Goal: Transaction & Acquisition: Purchase product/service

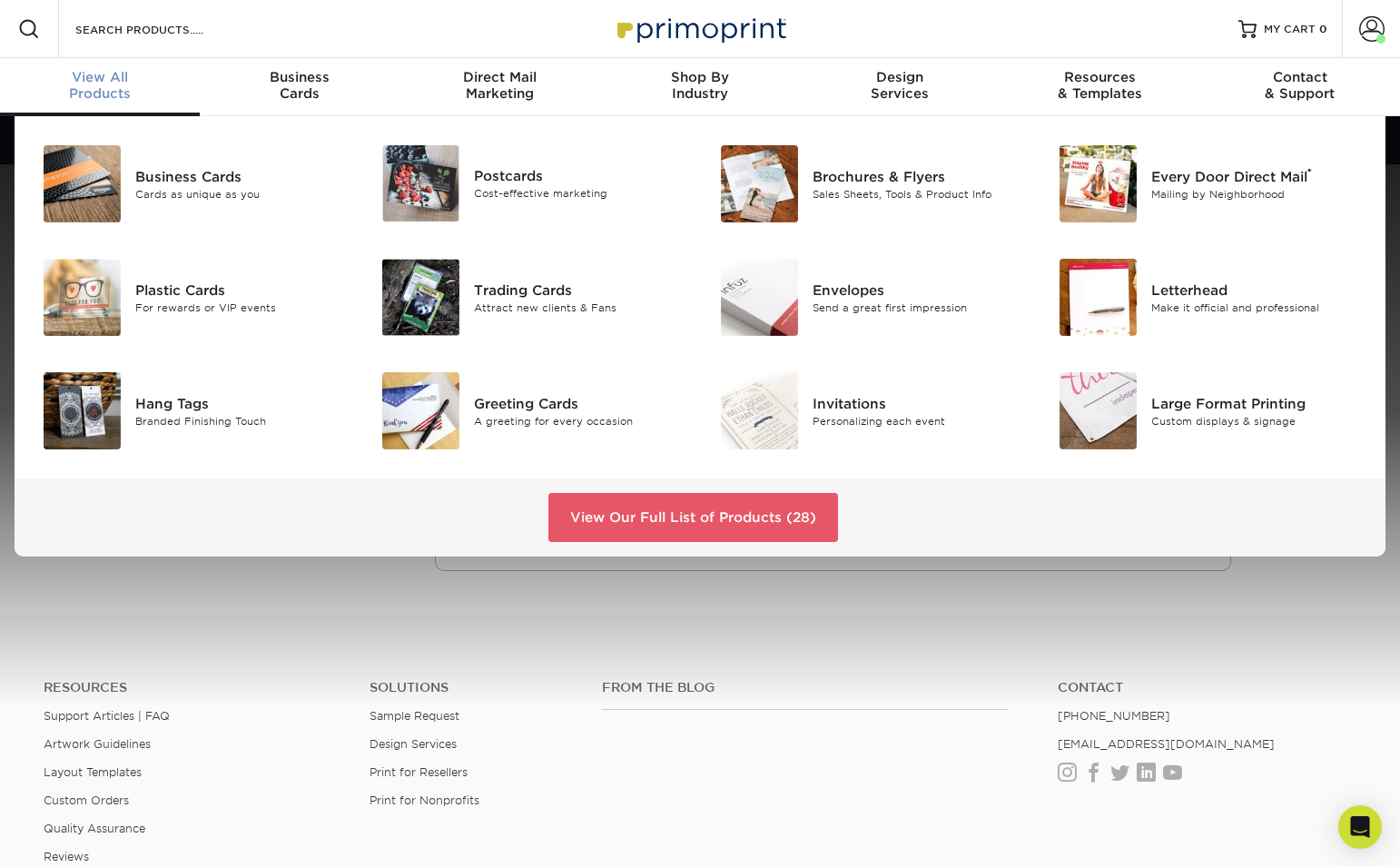
click at [106, 74] on span "View All" at bounding box center [100, 77] width 200 height 16
click at [647, 518] on link "View Our Full List of Products (28)" at bounding box center [692, 517] width 289 height 49
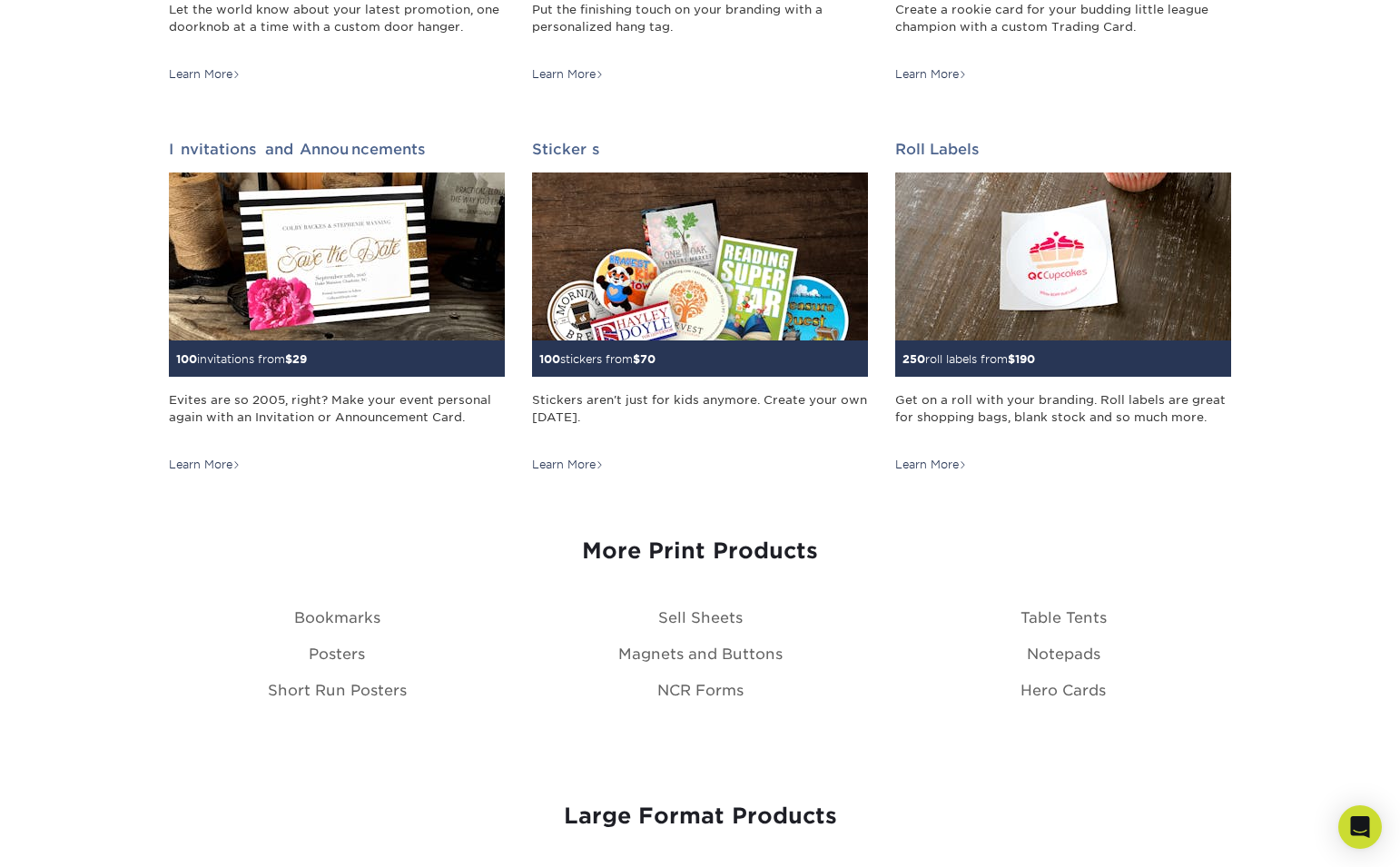
scroll to position [1742, 0]
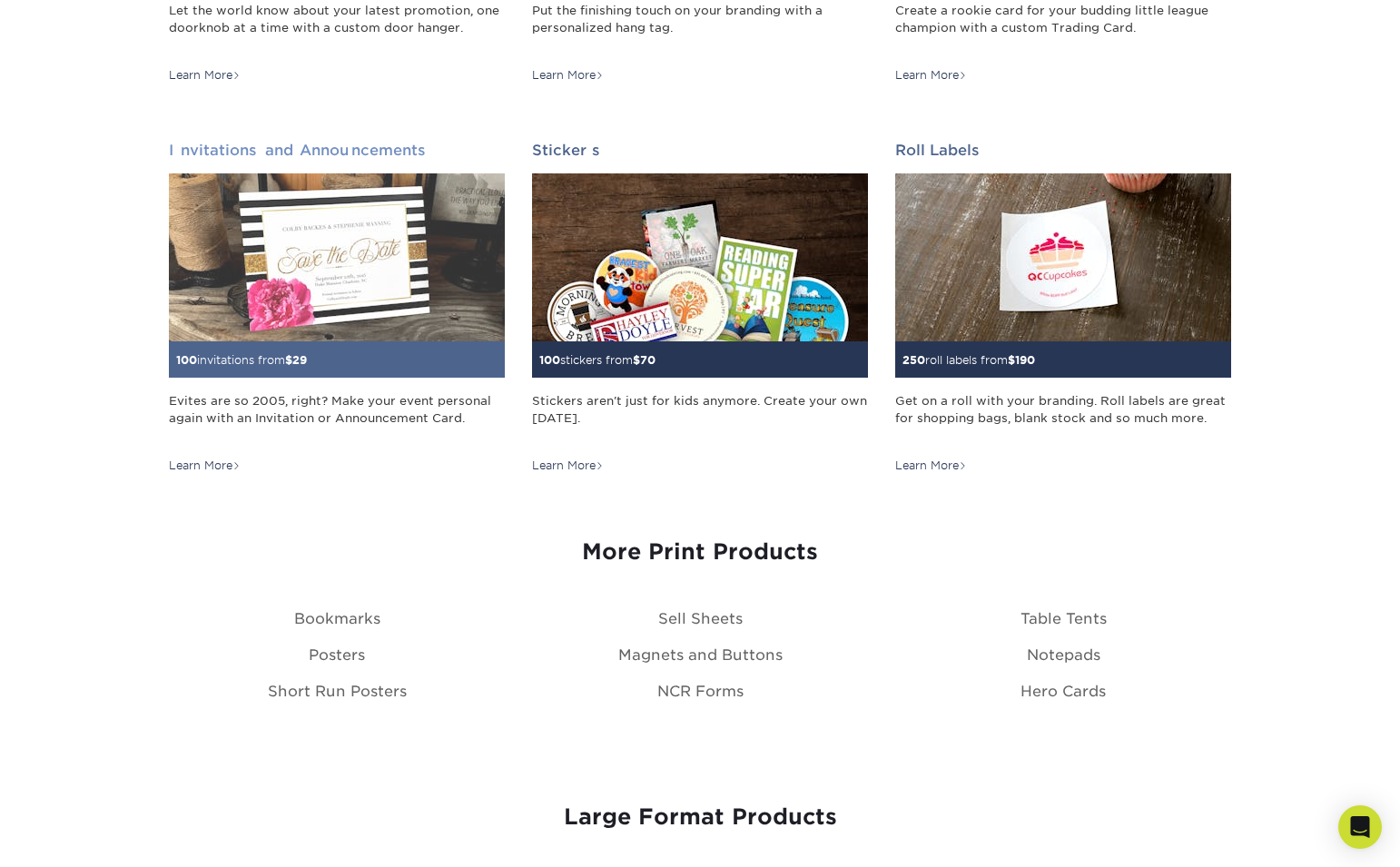
click at [302, 284] on img at bounding box center [337, 257] width 336 height 168
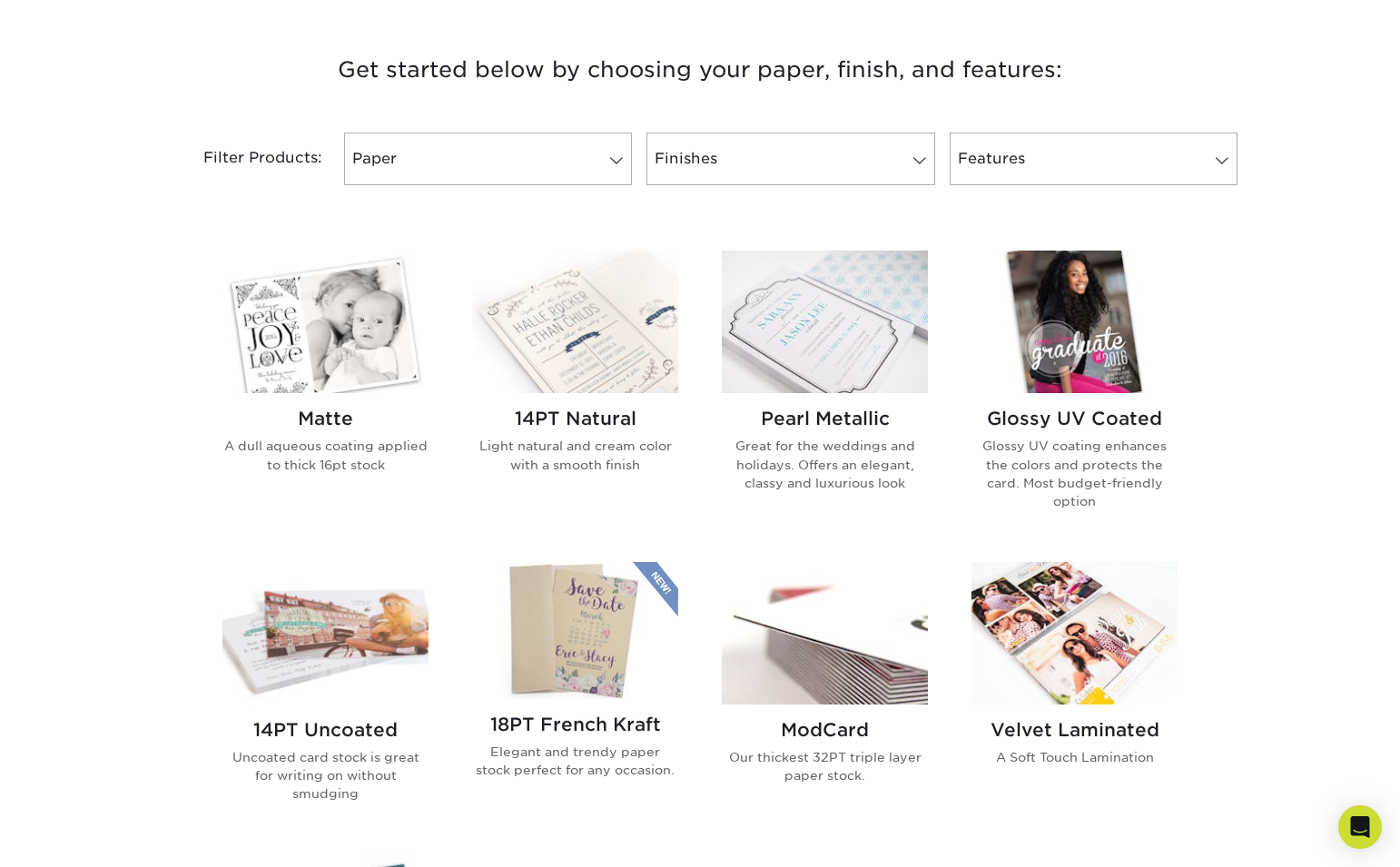
scroll to position [669, 0]
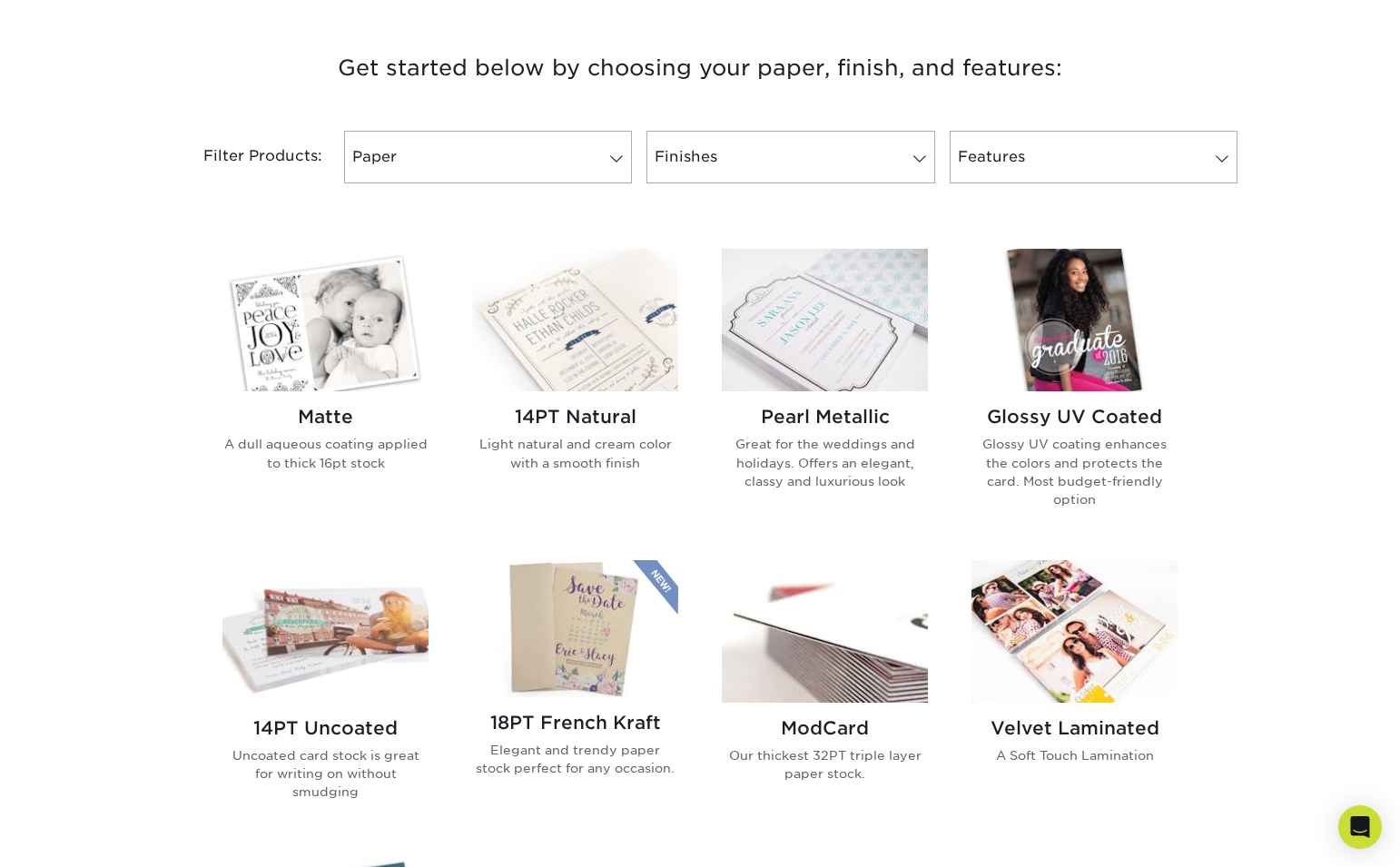
click at [357, 357] on img at bounding box center [325, 320] width 206 height 142
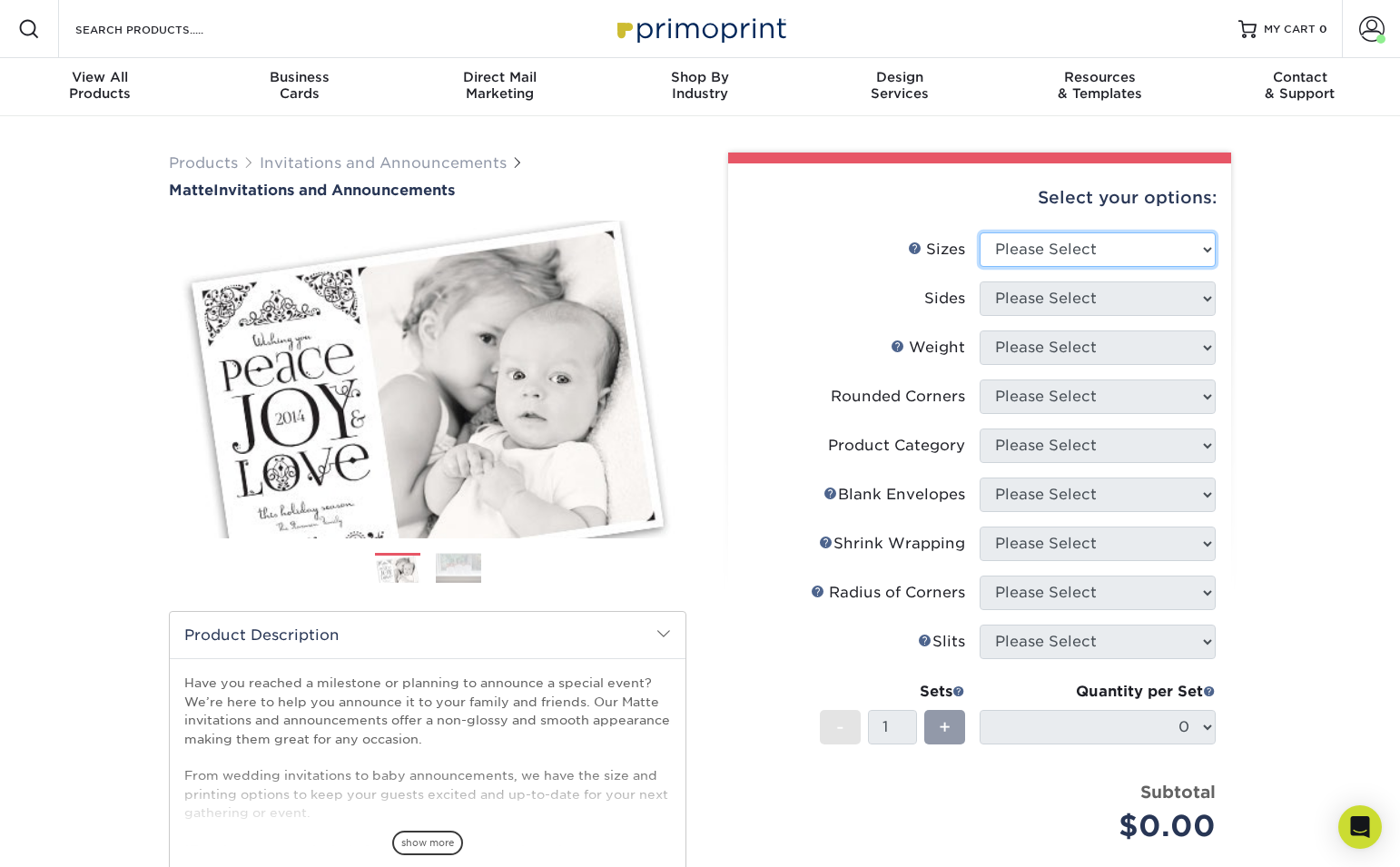
click at [1154, 255] on select "Please Select 4.25" x 5.5" 4.25" x 6" 5" x 7" 5.5" x 8.5" 6" x 6"" at bounding box center [1098, 250] width 237 height 35
select select "5.00x7.00"
click at [980, 233] on select "Please Select 4.25" x 5.5" 4.25" x 6" 5" x 7" 5.5" x 8.5" 6" x 6"" at bounding box center [1098, 250] width 237 height 35
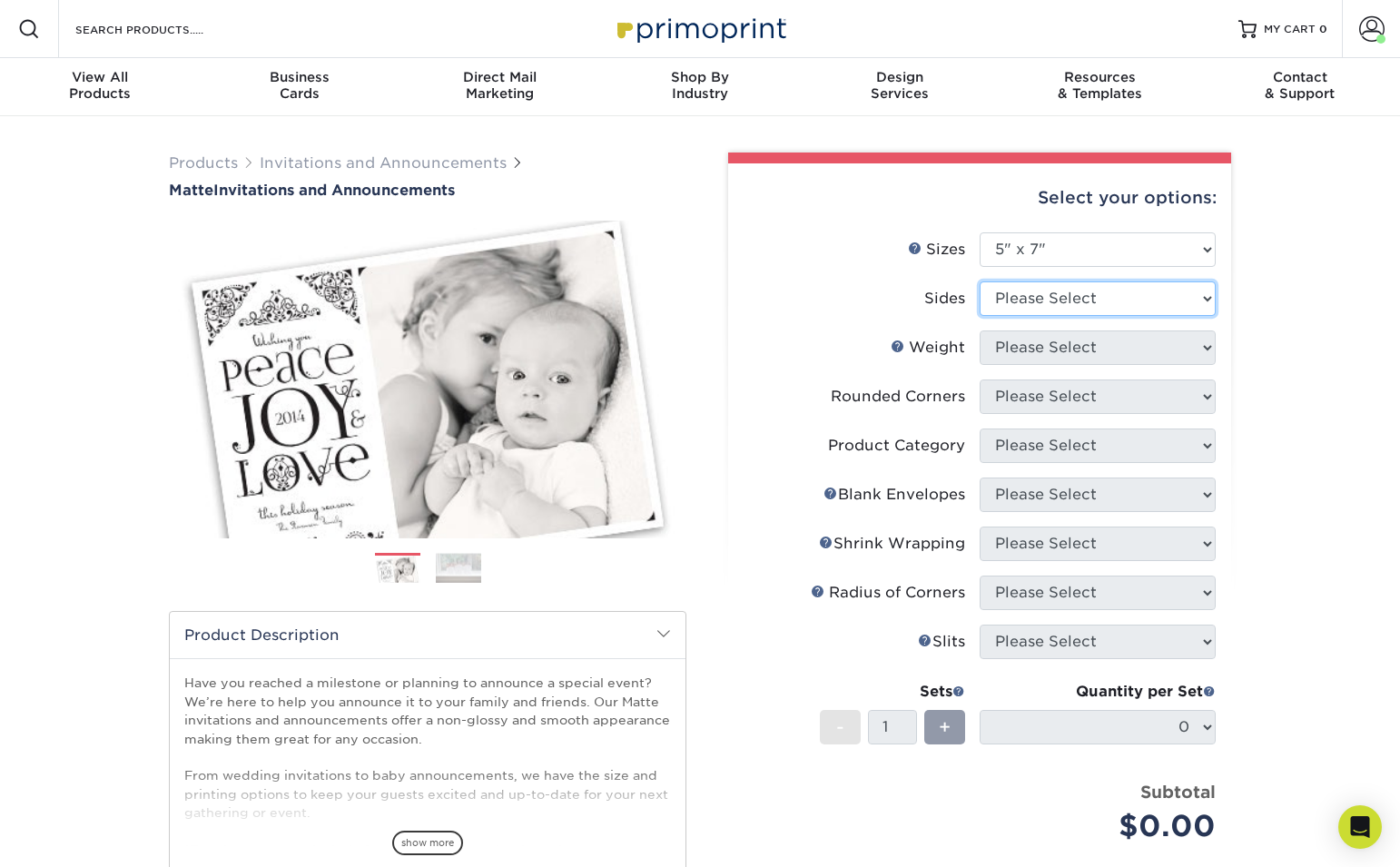
click at [1105, 301] on select "Please Select Print Both Sides Print Front Only" at bounding box center [1098, 299] width 237 height 35
select select "13abbda7-1d64-4f25-8bb2-c179b224825d"
click at [980, 282] on select "Please Select Print Both Sides Print Front Only" at bounding box center [1098, 299] width 237 height 35
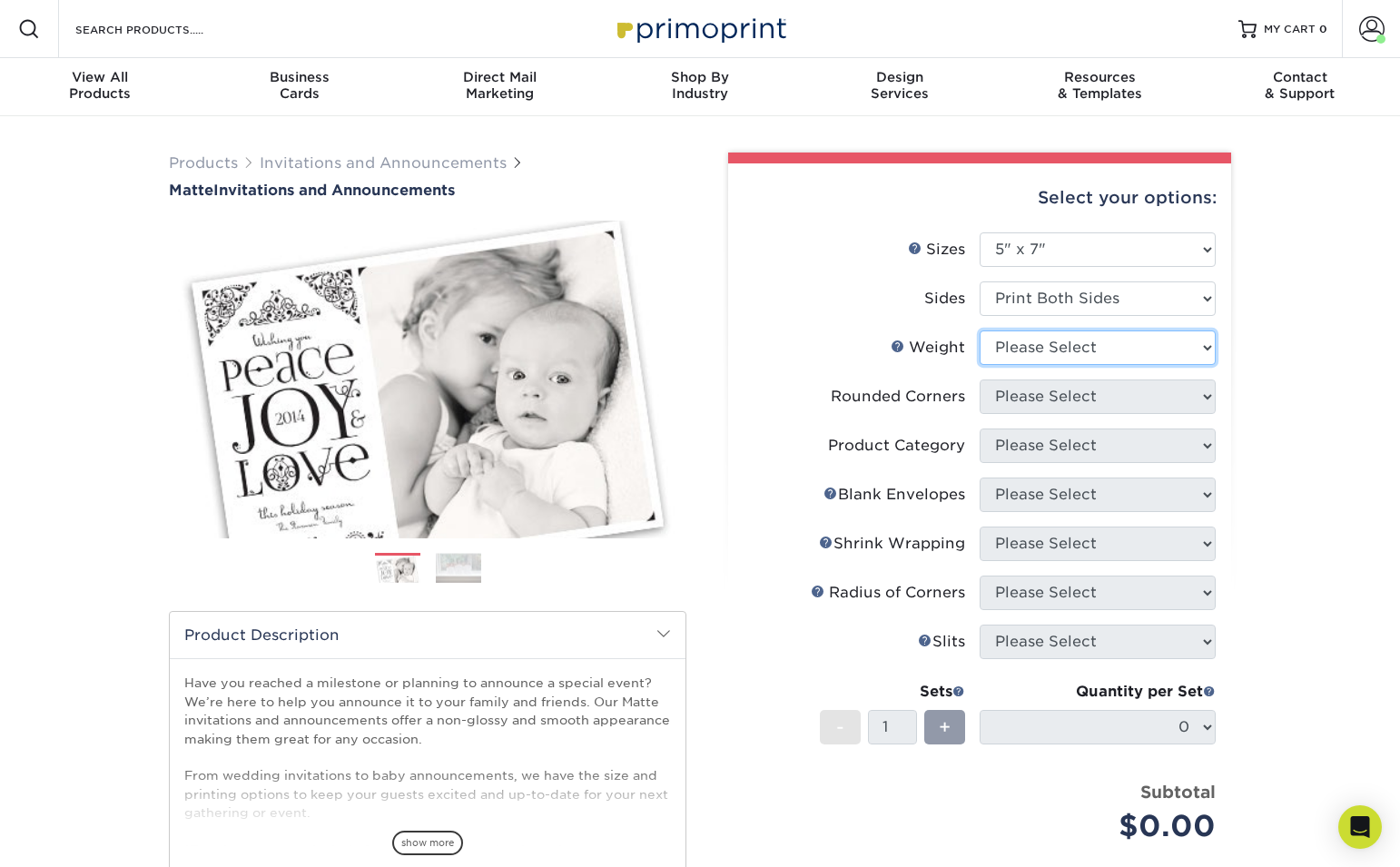
click at [1128, 351] on select "Please Select 16PT" at bounding box center [1098, 348] width 237 height 35
click at [1107, 349] on select "Please Select 16PT" at bounding box center [1098, 348] width 237 height 35
select select "16PT"
click at [980, 331] on select "Please Select 16PT" at bounding box center [1098, 348] width 237 height 35
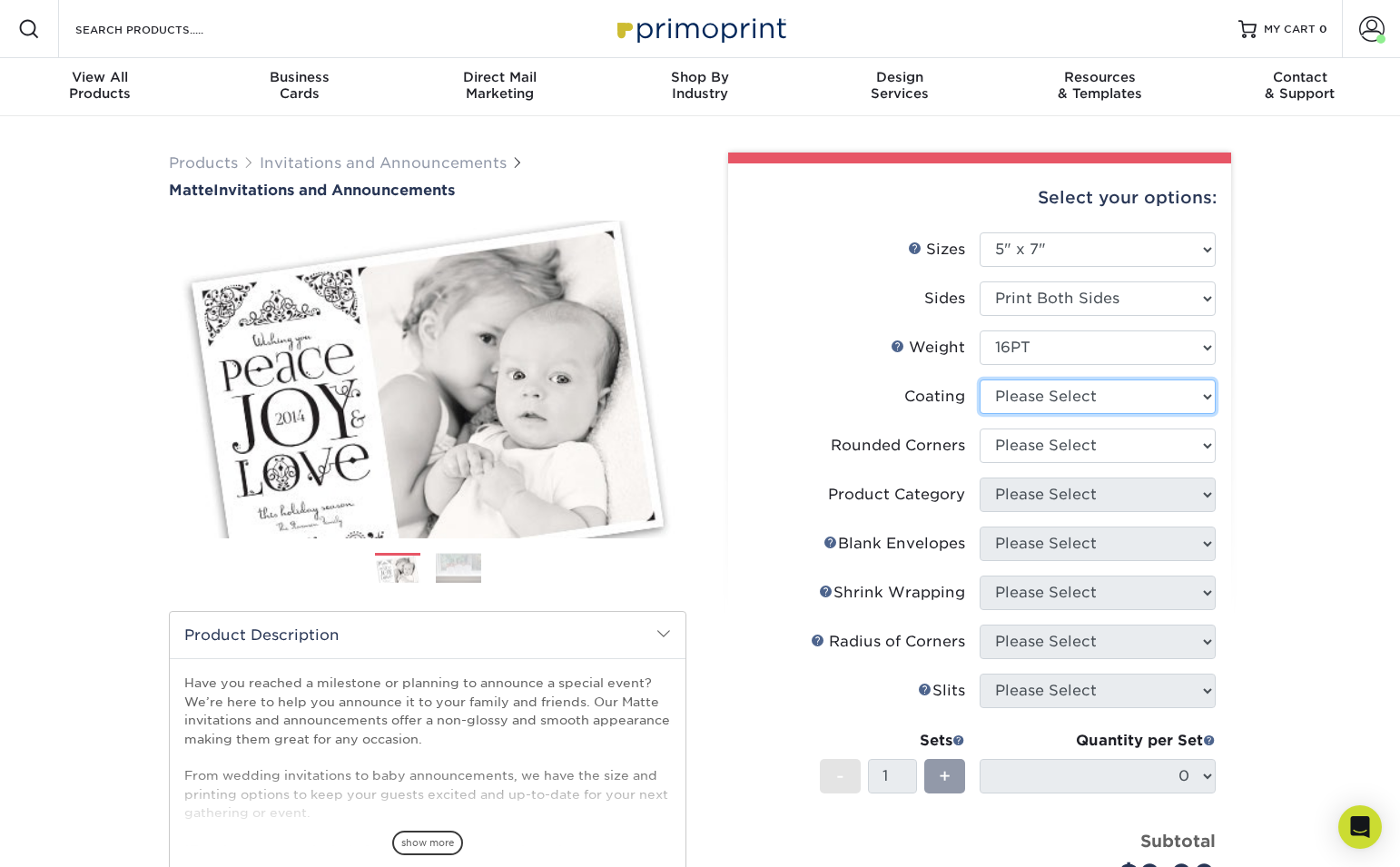
click at [1150, 392] on select at bounding box center [1098, 397] width 237 height 35
select select "121bb7b5-3b4d-429f-bd8d-bbf80e953313"
click at [980, 380] on select at bounding box center [1098, 397] width 237 height 35
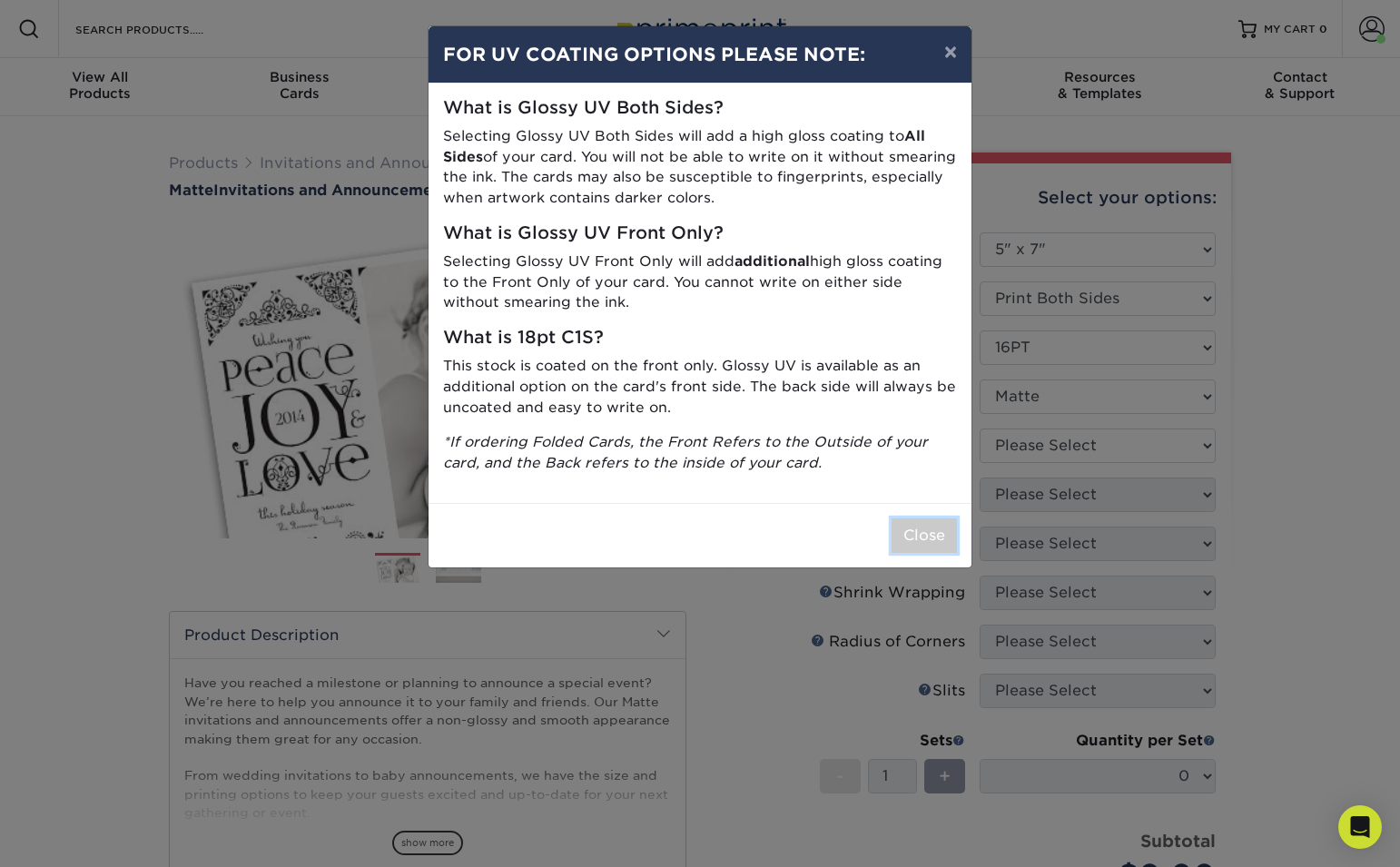
drag, startPoint x: 922, startPoint y: 531, endPoint x: 966, endPoint y: 529, distance: 44.0
click at [922, 531] on button "Close" at bounding box center [925, 535] width 65 height 35
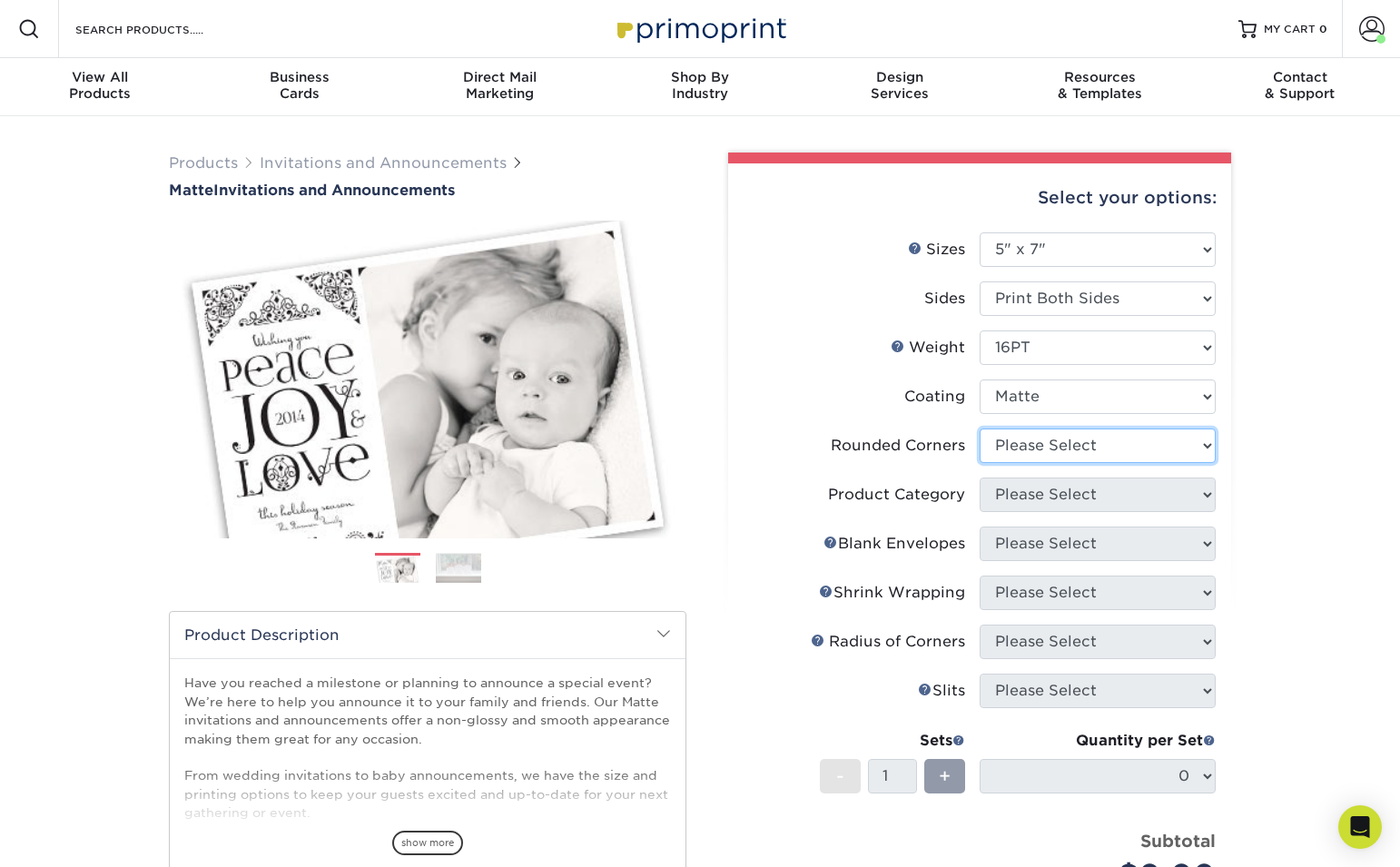
click at [1110, 454] on select "Please Select Yes - Round 4 Corners No" at bounding box center [1098, 446] width 237 height 35
select select "0"
click at [980, 429] on select "Please Select Yes - Round 4 Corners No" at bounding box center [1098, 446] width 237 height 35
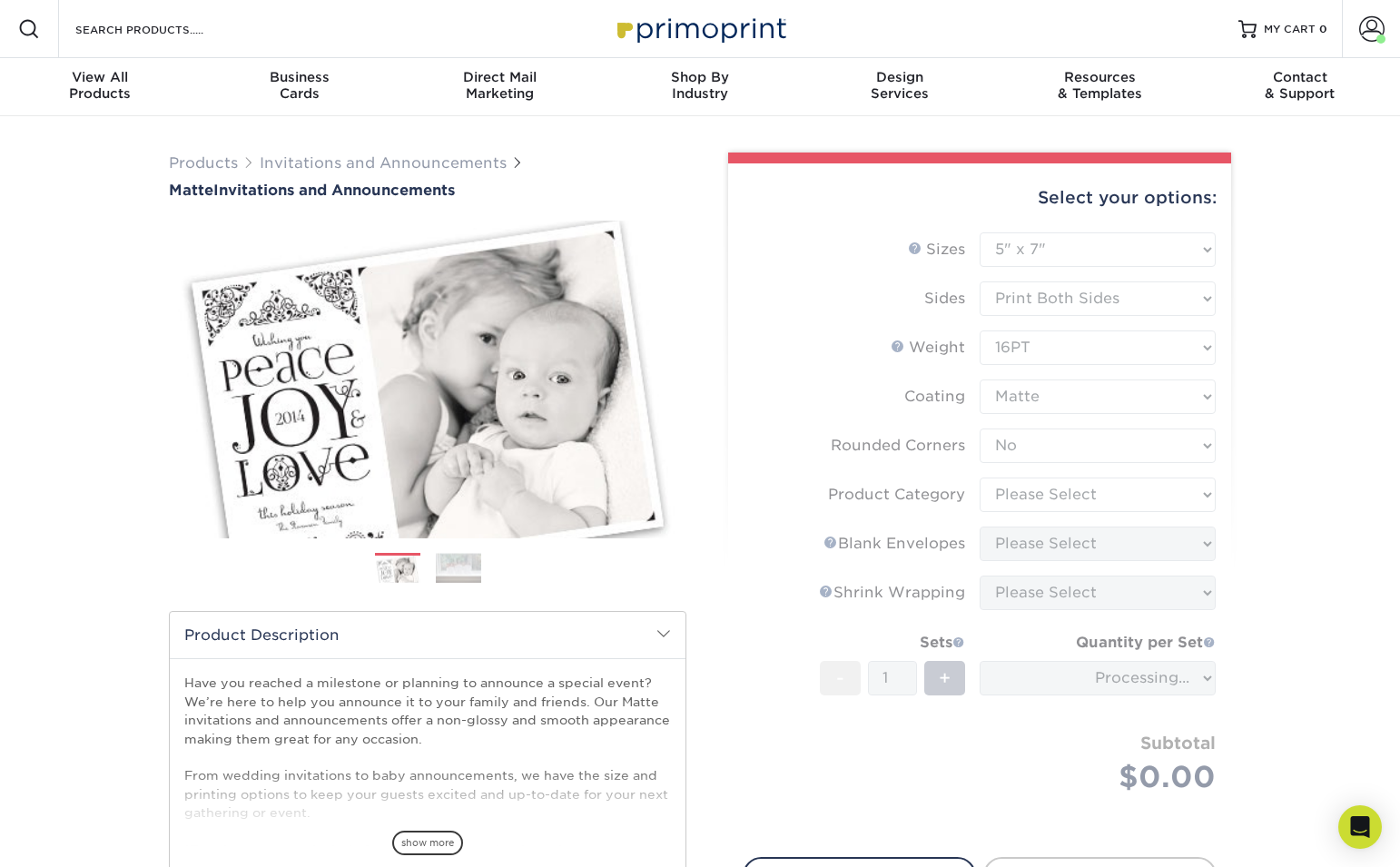
click at [1170, 499] on form "Sizes Help Sizes Please Select 4.25" x 5.5" 4.25" x 6" 5" x 7" 5.5" x 8.5" 6" x…" at bounding box center [980, 534] width 474 height 604
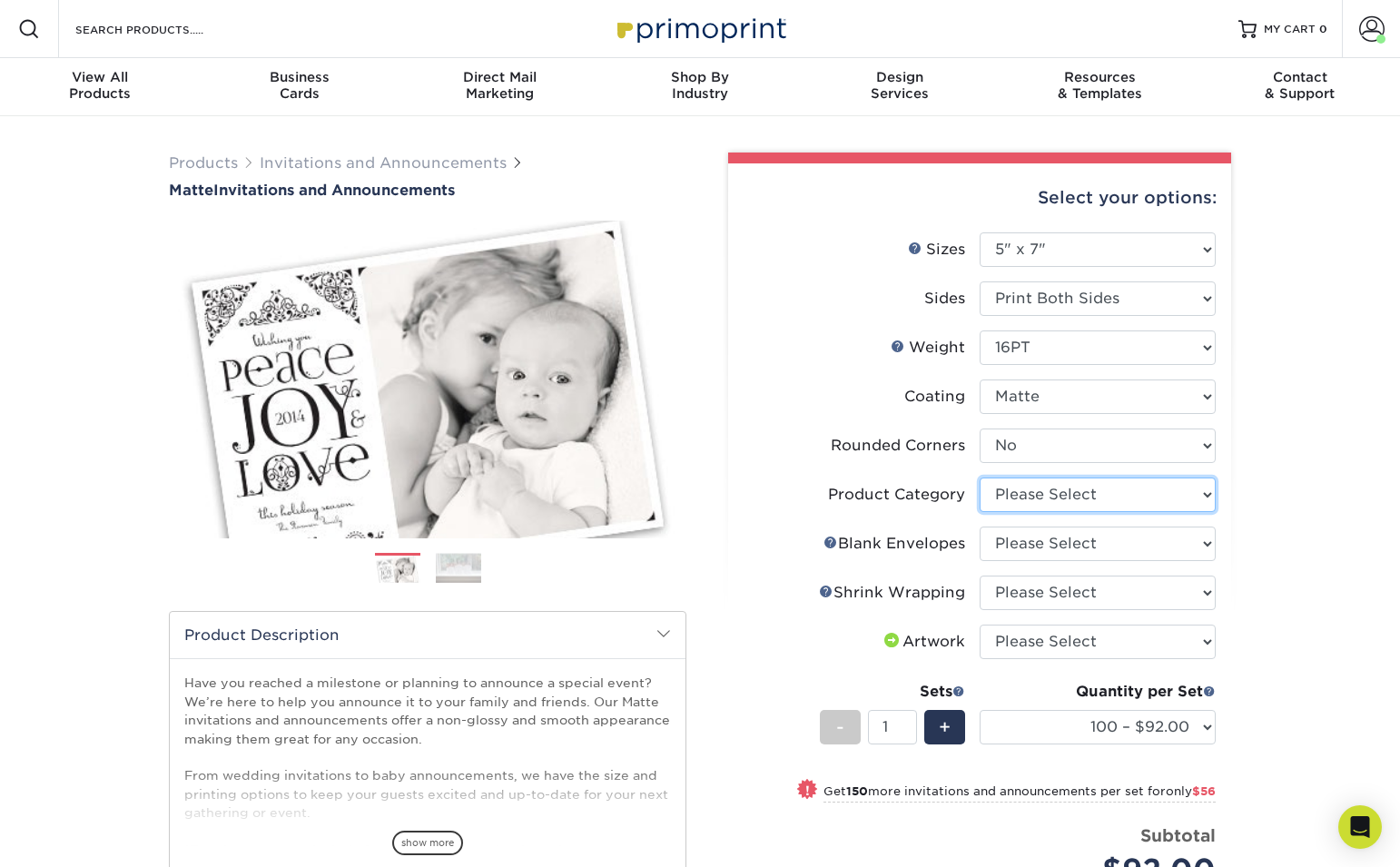
click at [1170, 499] on select "Please Select Announcement Cards" at bounding box center [1098, 495] width 237 height 35
select select "afc43903-b91d-4869-9f05-9fa1eb7dcbea"
click at [980, 478] on select "Please Select Announcement Cards" at bounding box center [1098, 495] width 237 height 35
click at [1156, 539] on select "Please Select No Blank Envelopes Yes 100 Envelopes A7 Yes 250 Envelopes A7 Yes …" at bounding box center [1098, 544] width 237 height 35
select select "fbee4f87-2c82-4564-9369-8ec6b2bafa72"
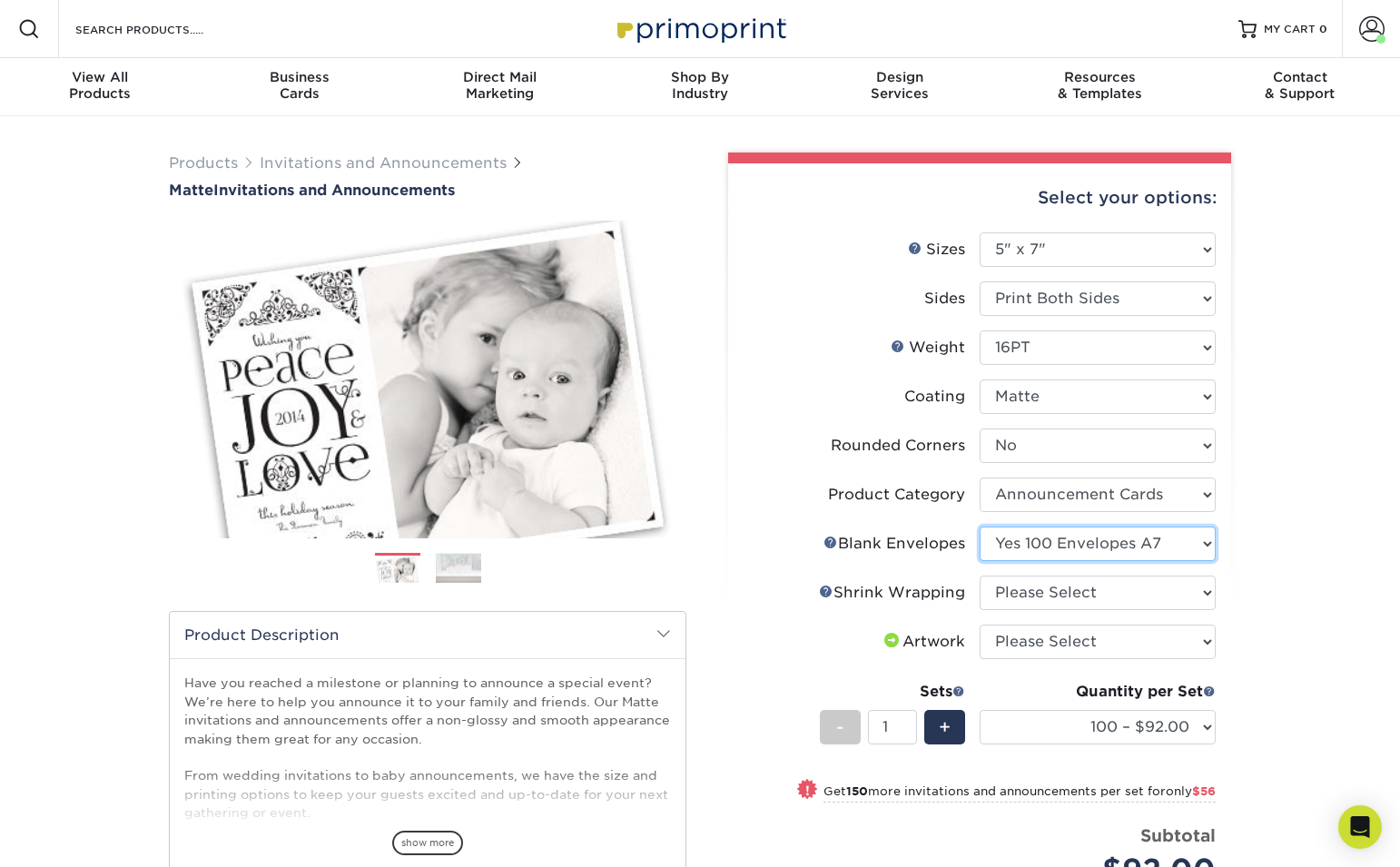
click at [980, 527] on select "Please Select No Blank Envelopes Yes 100 Envelopes A7 Yes 250 Envelopes A7 Yes …" at bounding box center [1098, 544] width 237 height 35
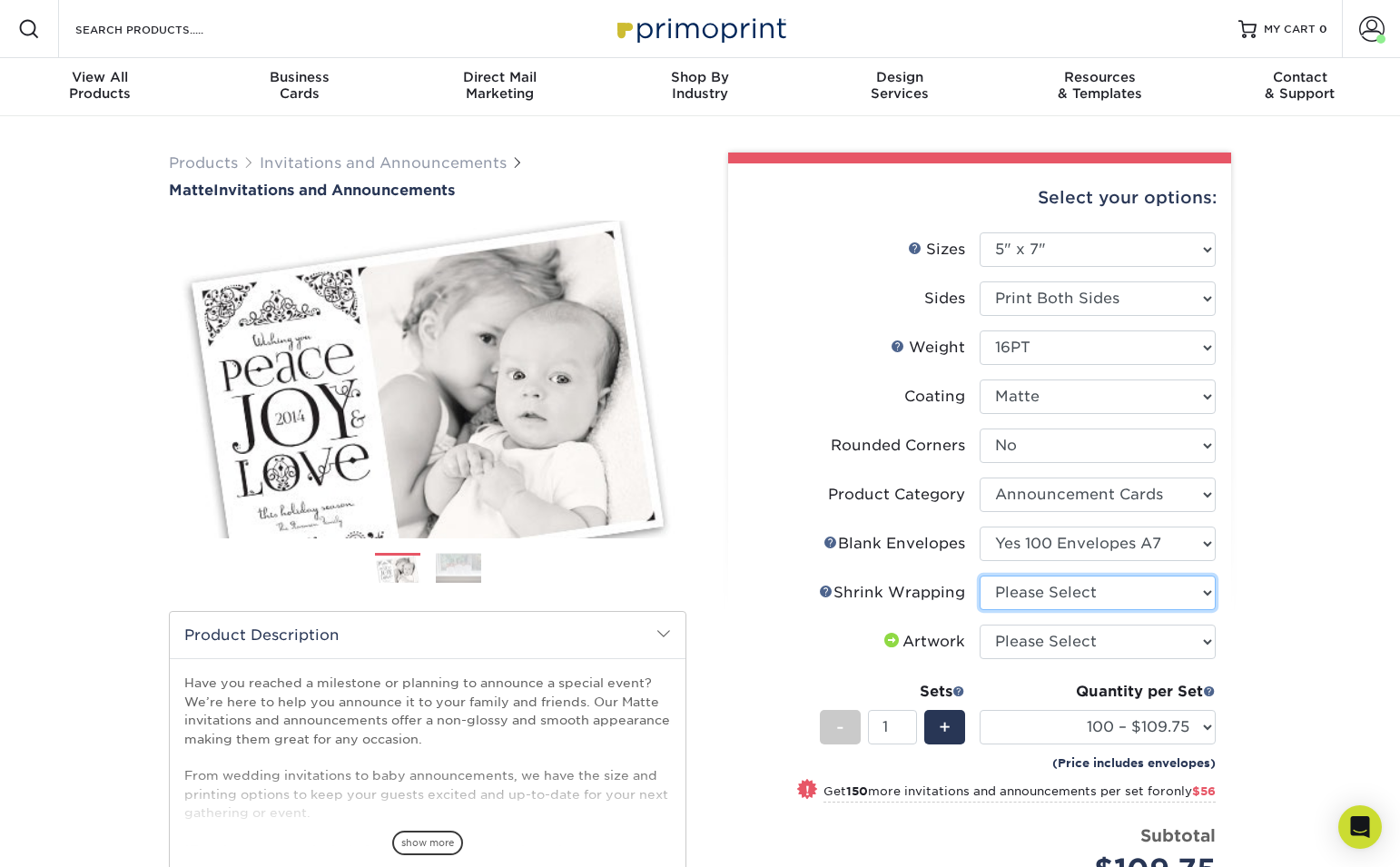
click at [1121, 592] on select "Please Select No Shrink Wrapping Shrink Wrap 100 Per Package Shrink Wrap 50 Per…" at bounding box center [1098, 593] width 237 height 35
select select "c8749376-e7da-41d0-b3dc-647faf84d907"
click at [980, 576] on select "Please Select No Shrink Wrapping Shrink Wrap 100 Per Package Shrink Wrap 50 Per…" at bounding box center [1098, 593] width 237 height 35
click at [1105, 636] on select "Please Select I will upload files I need a design - $100" at bounding box center [1098, 642] width 237 height 35
select select "upload"
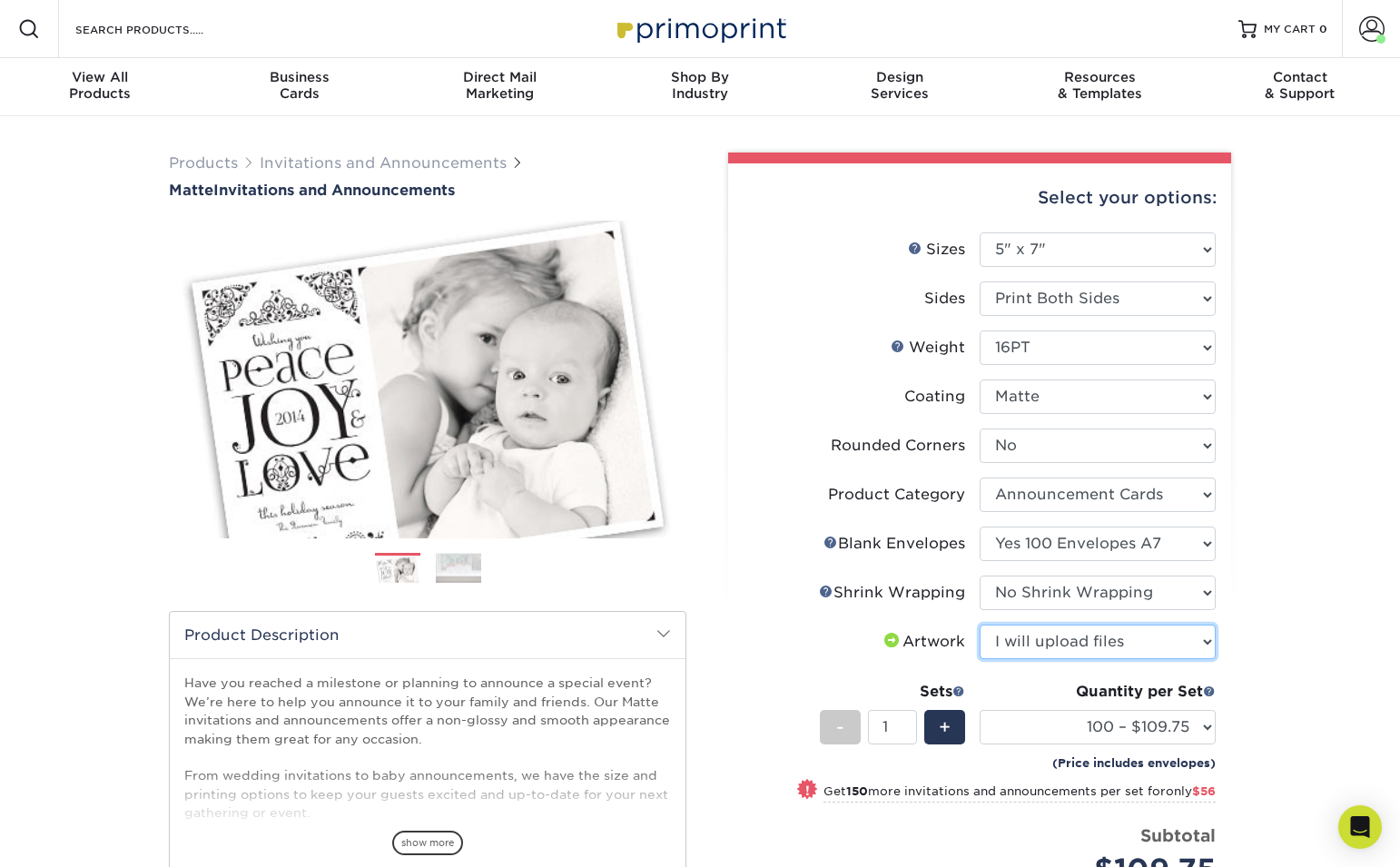
click at [980, 625] on select "Please Select I will upload files I need a design - $100" at bounding box center [1098, 642] width 237 height 35
click at [1184, 725] on select "100 – $109.75 250 – $165.75 500 – $207.75 1000 – $231.75 2500 – $362.75 5000 – …" at bounding box center [1098, 728] width 237 height 35
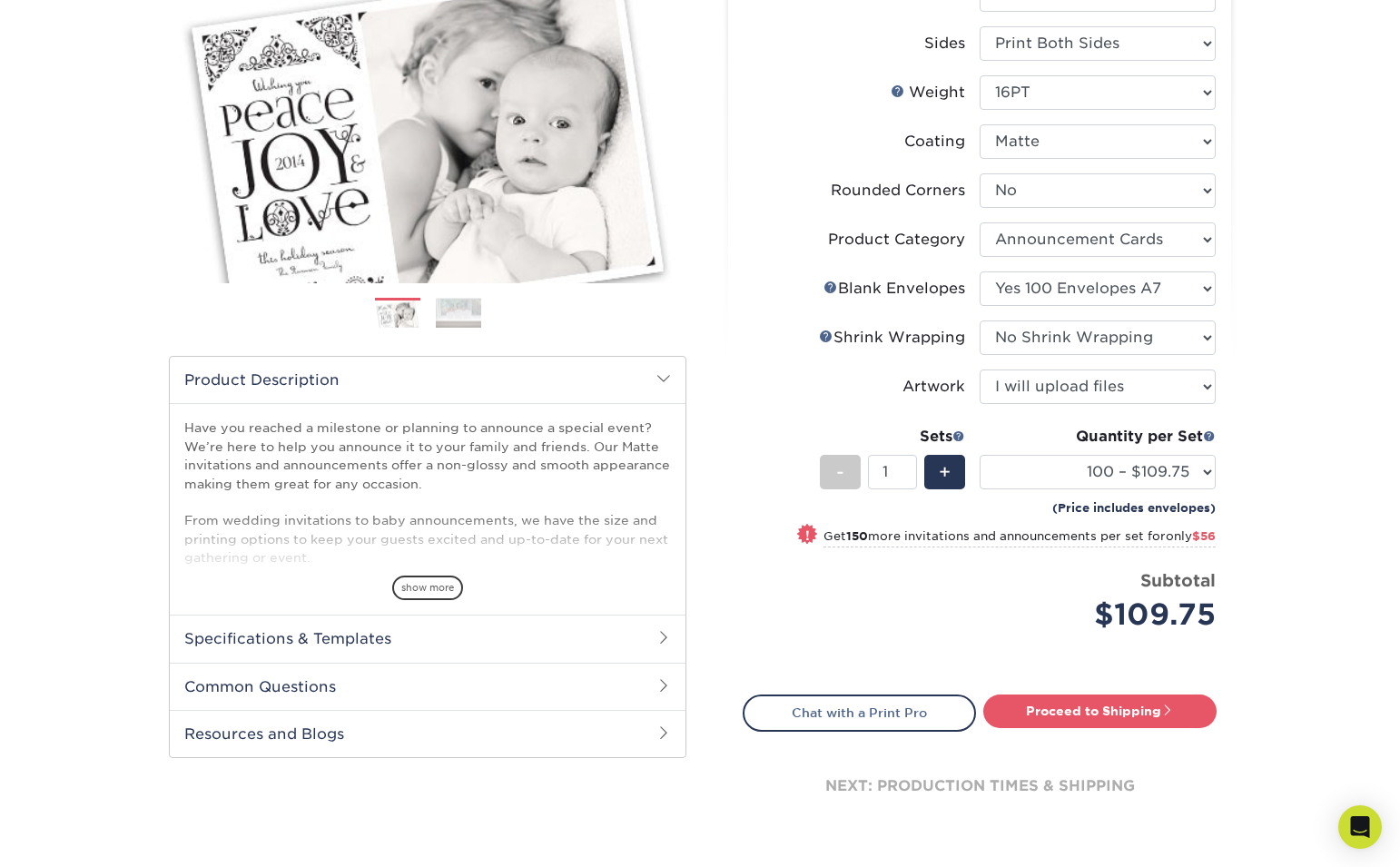
scroll to position [263, 0]
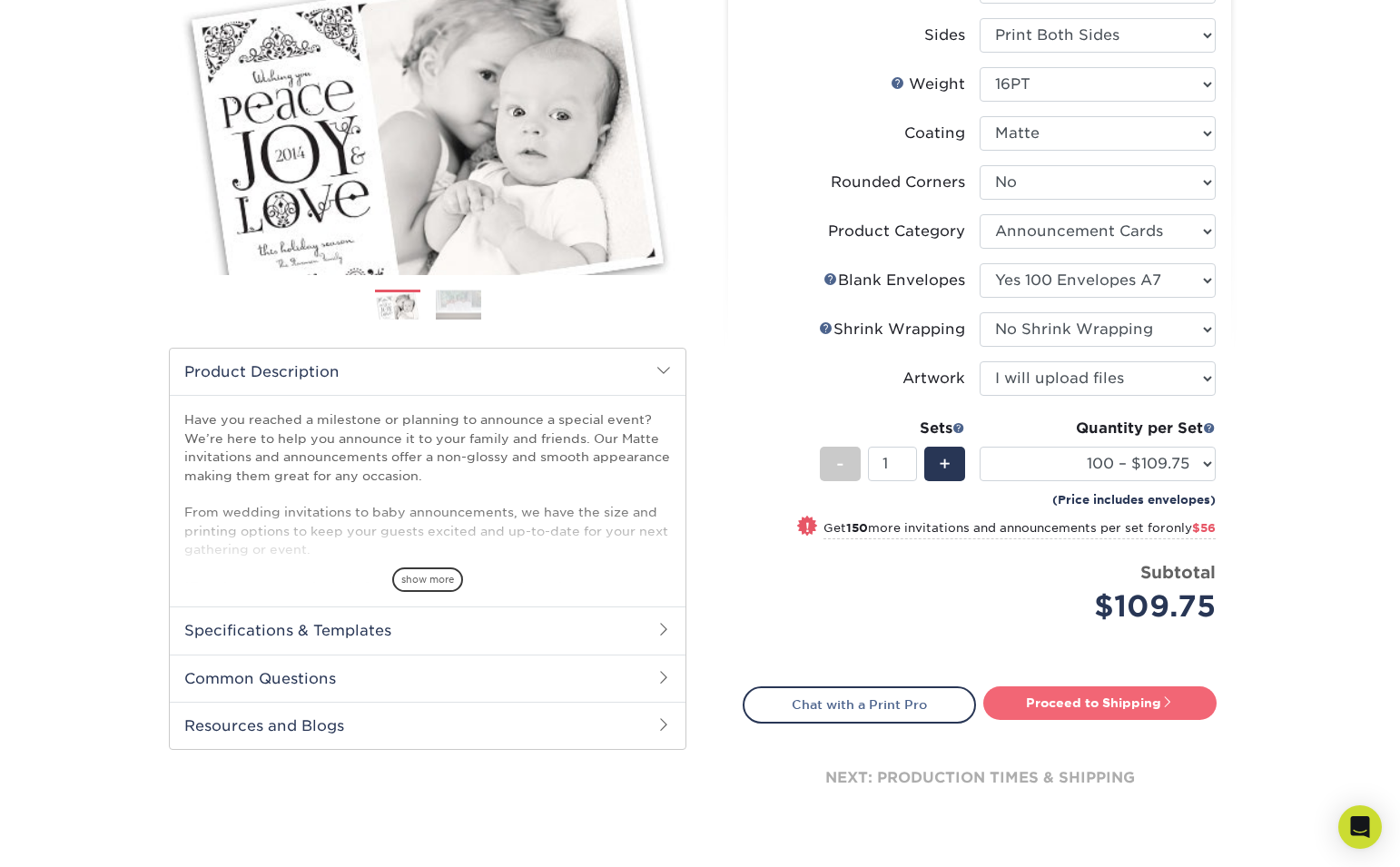
click at [1088, 711] on link "Proceed to Shipping" at bounding box center [1100, 703] width 234 height 33
type input "Set 1"
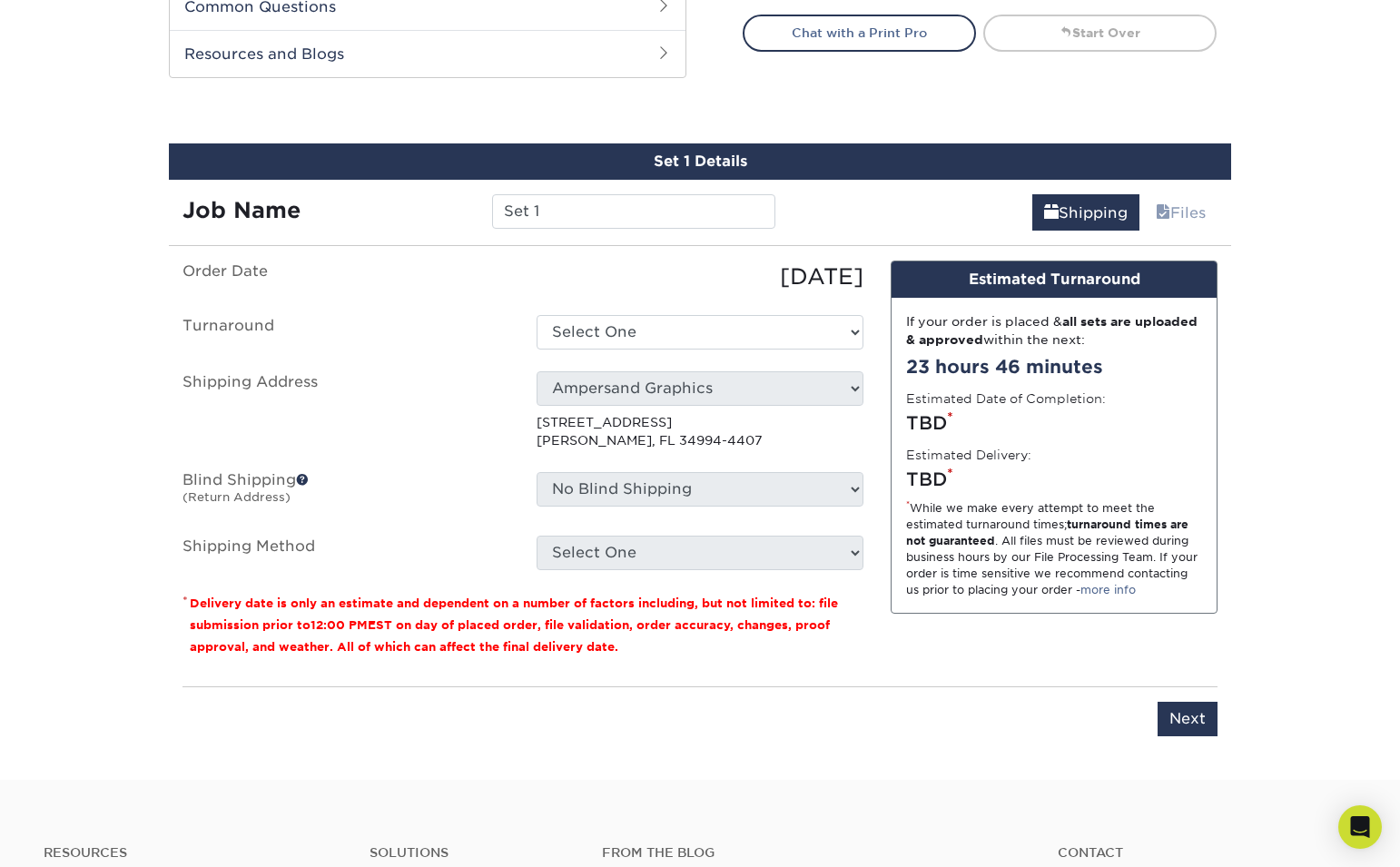
scroll to position [1000, 0]
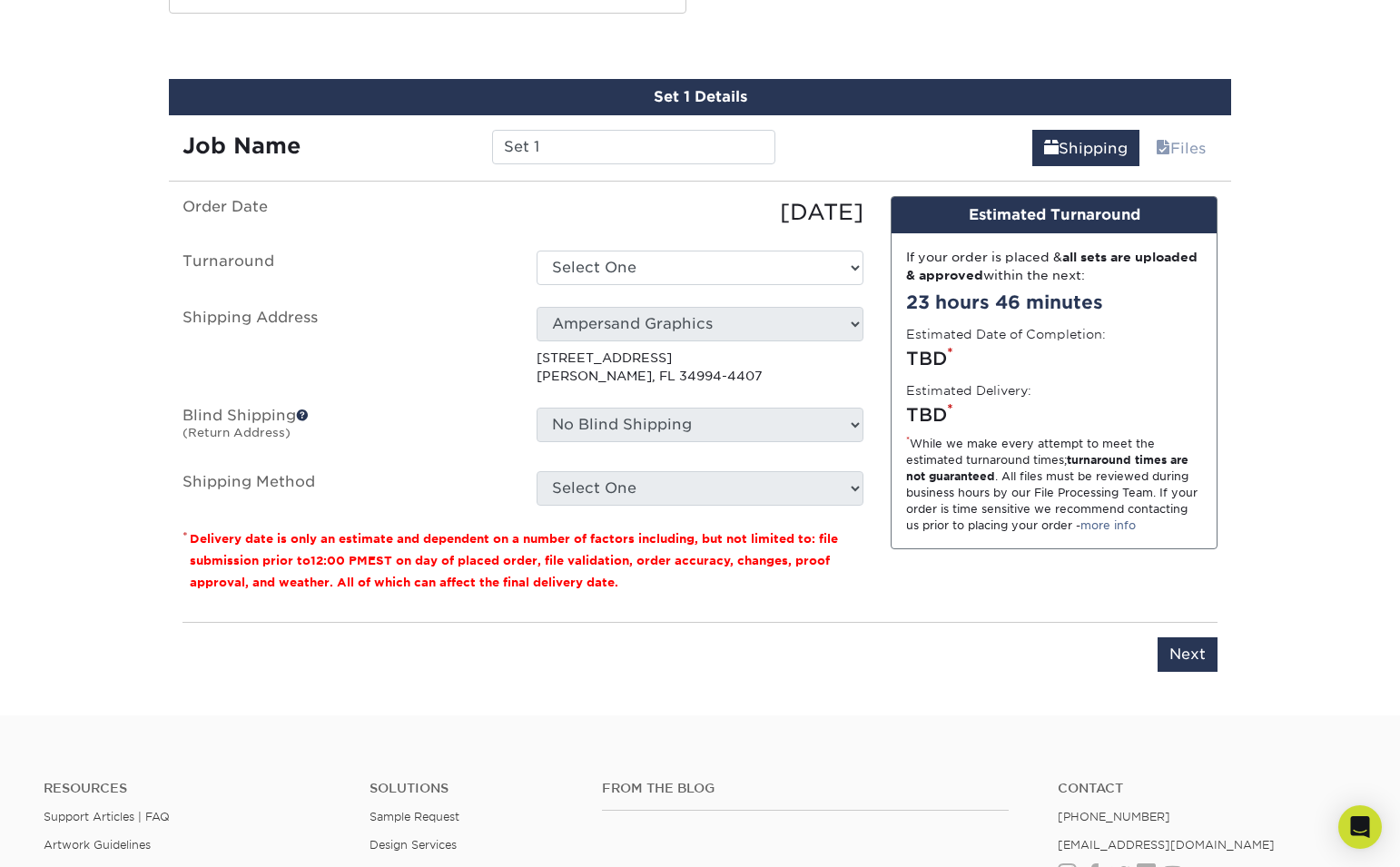
drag, startPoint x: 642, startPoint y: 285, endPoint x: 648, endPoint y: 277, distance: 10.0
click at [643, 283] on ul "Order Date 09/24/2025 Turnaround Select One 2-4 Business Days 2 Day Next Busine…" at bounding box center [523, 351] width 681 height 310
click at [652, 273] on select "Select One 2-4 Business Days 2 Day Next Business Day" at bounding box center [700, 268] width 327 height 35
select select "7cf749b0-1fef-48ec-a30e-777cd5922982"
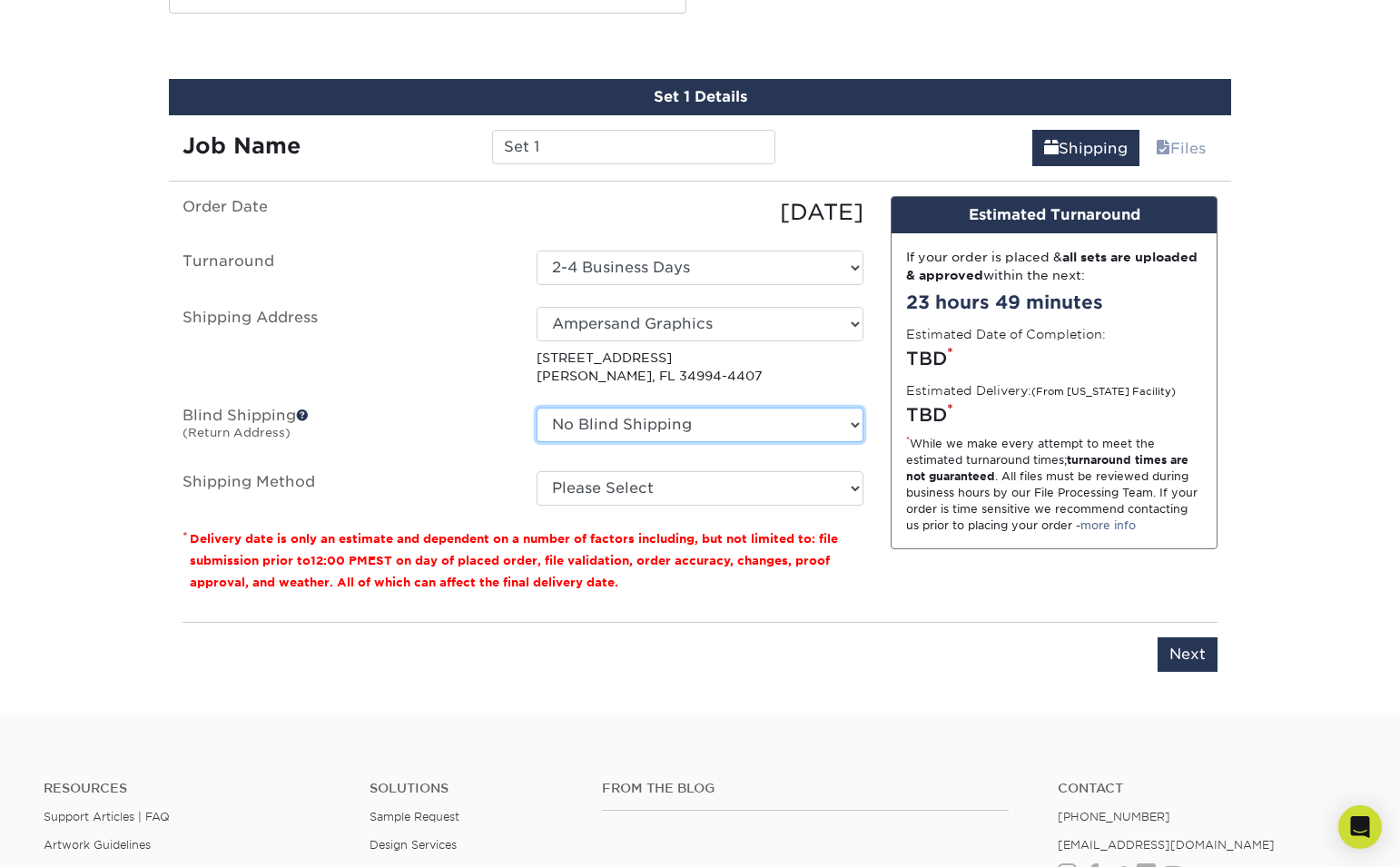
click at [835, 434] on select "No Blind Shipping Ampersand Graphics + Add New Address" at bounding box center [700, 425] width 327 height 35
select select "260382"
click at [537, 408] on select "No Blind Shipping Ampersand Graphics + Add New Address" at bounding box center [700, 425] width 327 height 35
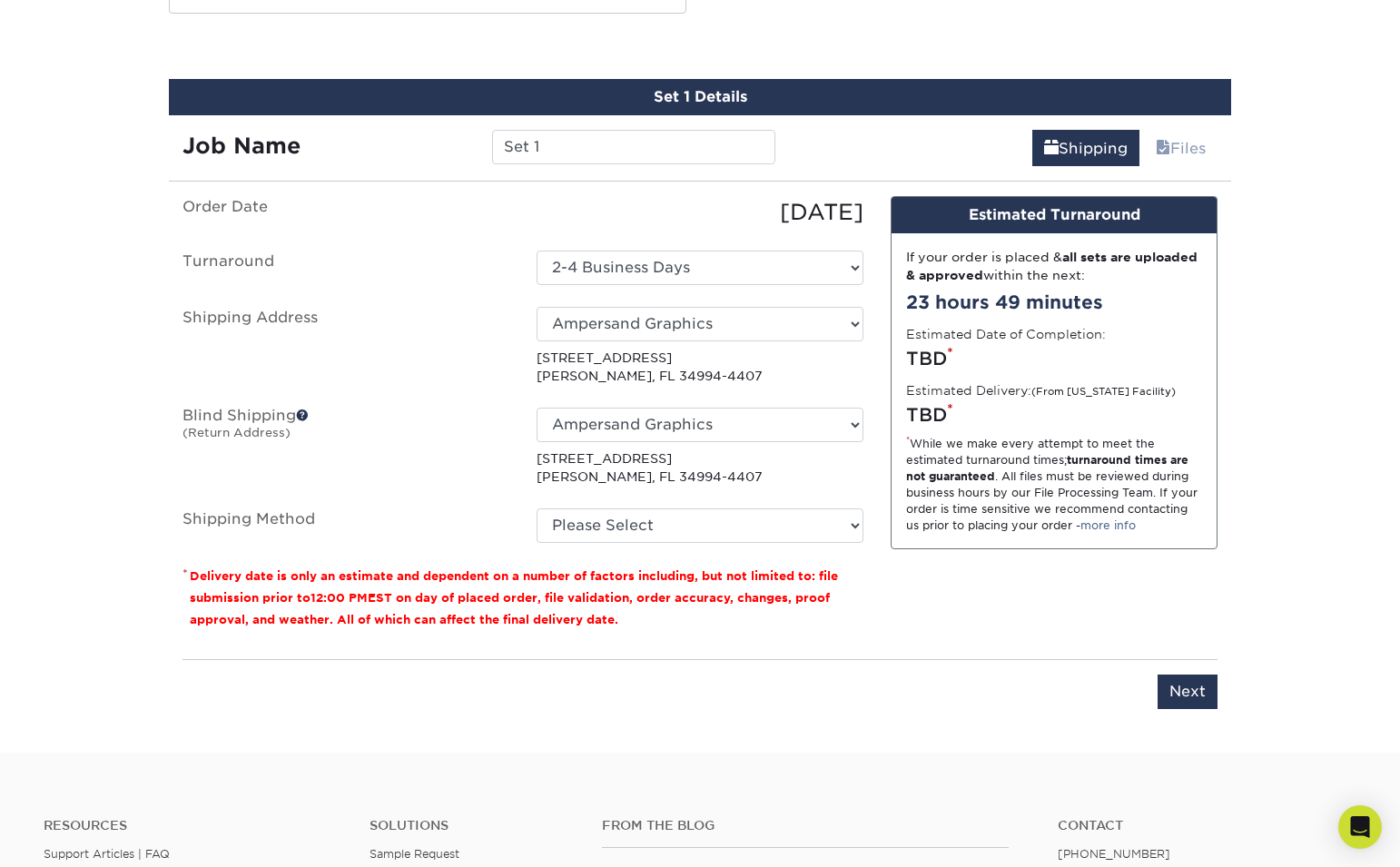
click at [776, 481] on p "553 Se Monterey Rd Stuart, FL 34994-4407" at bounding box center [700, 468] width 327 height 37
click at [755, 514] on select "Please Select Ground Shipping (+$16.21) 3 Day Shipping Service (+$19.95) 2 Day …" at bounding box center [700, 526] width 327 height 35
select select "03"
click at [537, 508] on select "Please Select Ground Shipping (+$16.21) 3 Day Shipping Service (+$19.95) 2 Day …" at bounding box center [700, 526] width 327 height 35
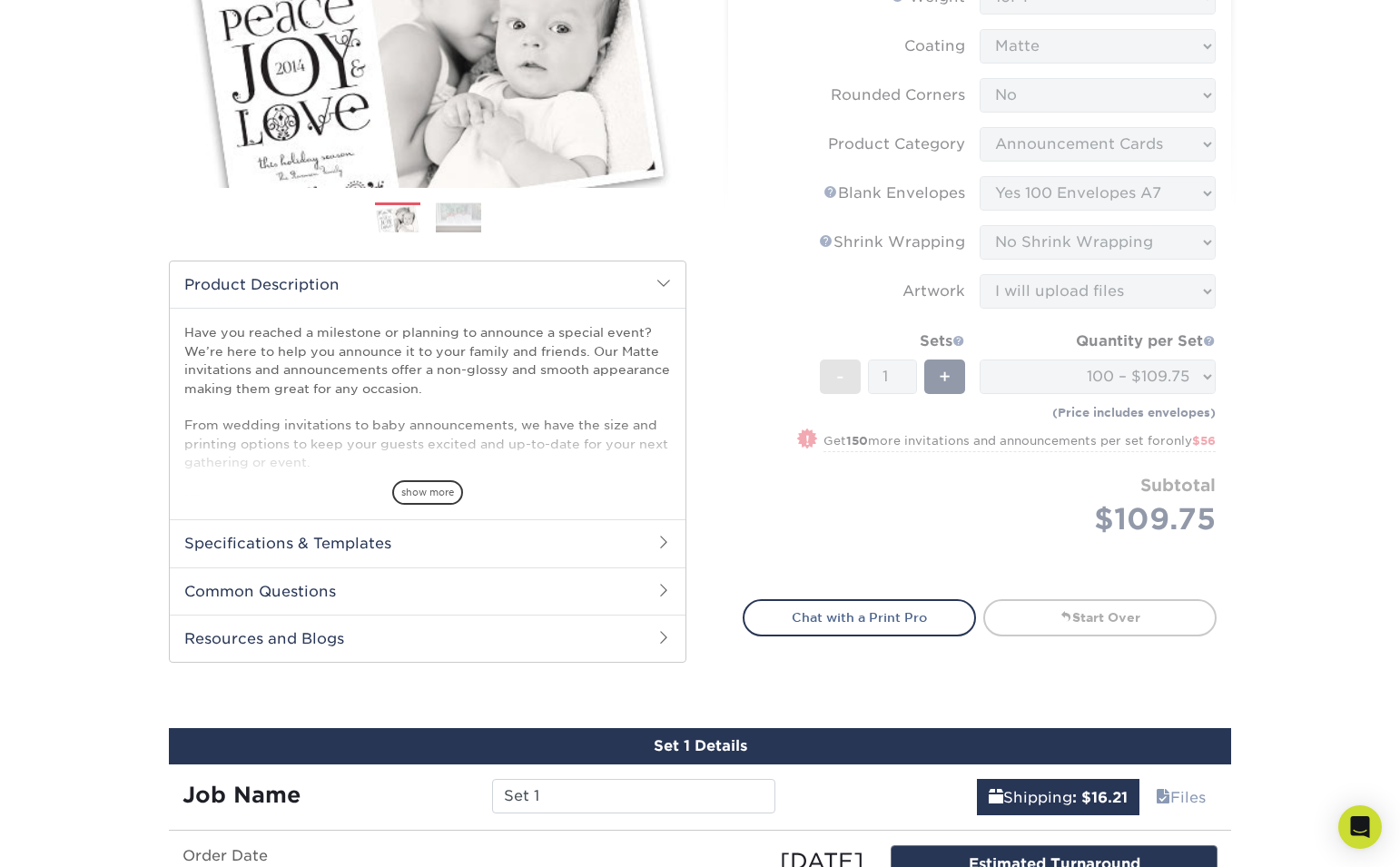
scroll to position [347, 0]
